Goal: Transaction & Acquisition: Book appointment/travel/reservation

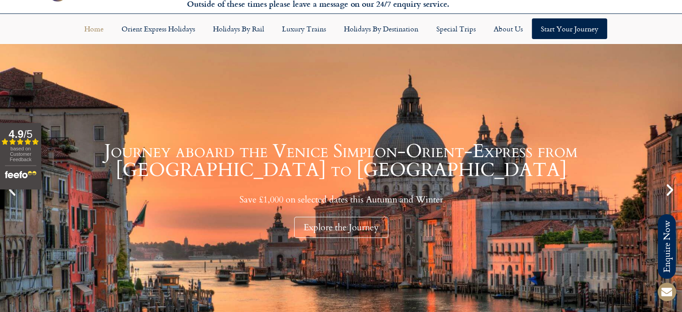
scroll to position [39, 0]
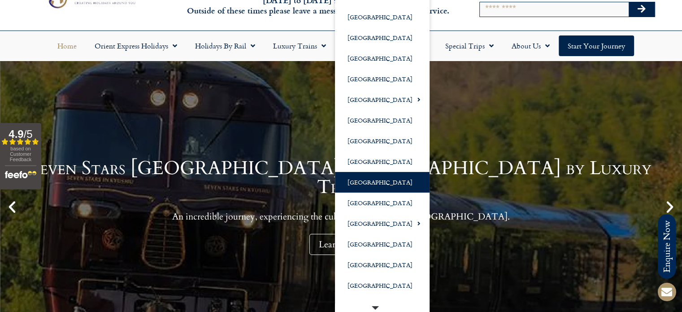
click at [362, 182] on link "[GEOGRAPHIC_DATA]" at bounding box center [382, 182] width 95 height 21
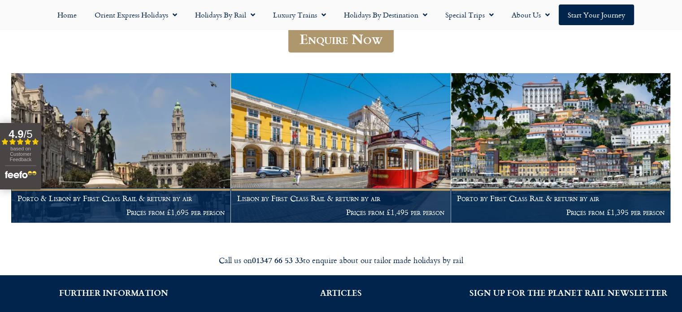
scroll to position [157, 0]
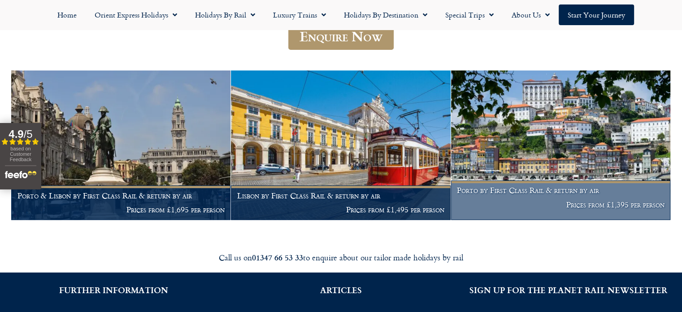
click at [534, 192] on h1 "Porto by First Class Rail & return by air" at bounding box center [560, 190] width 207 height 9
